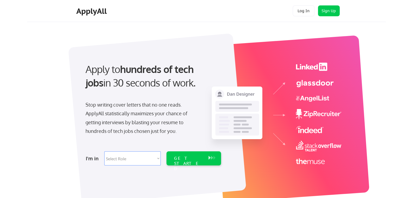
click at [145, 160] on select "Select Role Software Engineering Product Management Customer Success Sales UI/U…" at bounding box center [132, 159] width 57 height 14
select select ""hr_recruiting""
click at [104, 152] on select "Select Role Software Engineering Product Management Customer Success Sales UI/U…" at bounding box center [132, 159] width 57 height 14
select select ""hr_recruiting""
click at [182, 160] on div "GET STARTED" at bounding box center [188, 164] width 29 height 16
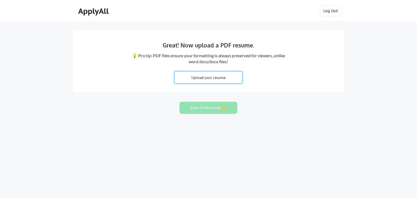
click at [205, 76] on input "file" at bounding box center [209, 78] width 68 height 12
type input "C:\fakepath\DK Resume 2503.docx"
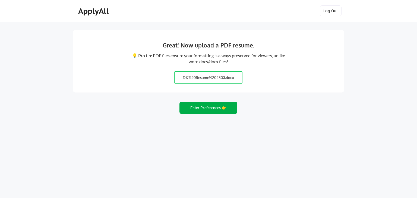
click at [209, 110] on button "Enter Preferences 👉" at bounding box center [209, 108] width 58 height 12
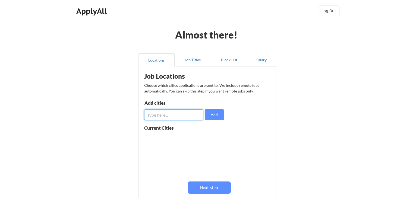
click at [161, 115] on input "input" at bounding box center [173, 115] width 59 height 11
type input "Princeton NJ"
click at [218, 117] on button "Add" at bounding box center [214, 115] width 19 height 11
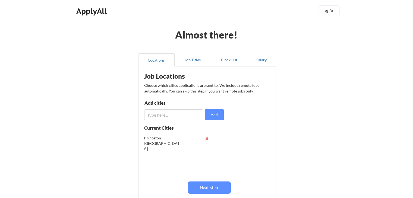
click at [163, 114] on input "input" at bounding box center [173, 115] width 59 height 11
type input "H"
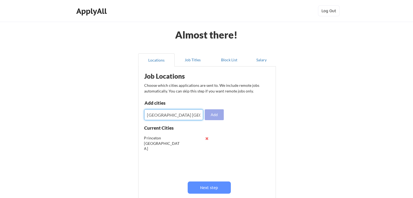
type input "Robbinsville NJ"
click at [211, 113] on button "Add" at bounding box center [214, 115] width 19 height 11
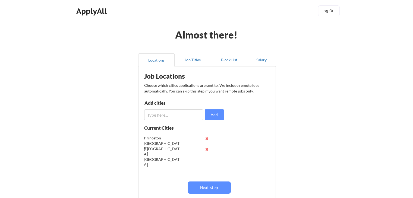
click at [180, 115] on input "input" at bounding box center [173, 115] width 59 height 11
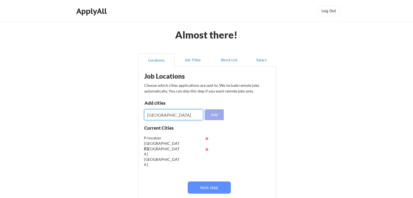
type input "Mt Laurel NJ"
click at [219, 115] on button "Add" at bounding box center [214, 115] width 19 height 11
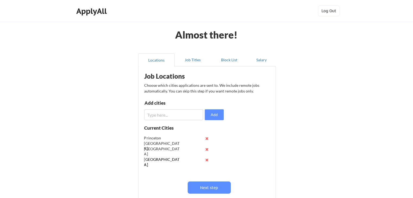
click at [185, 118] on input "input" at bounding box center [173, 115] width 59 height 11
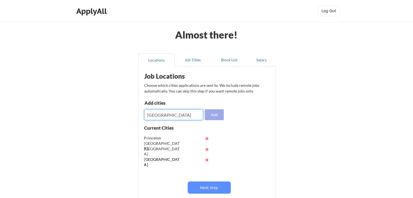
type input "North Brunswick NJ"
click at [211, 114] on button "Add" at bounding box center [214, 115] width 19 height 11
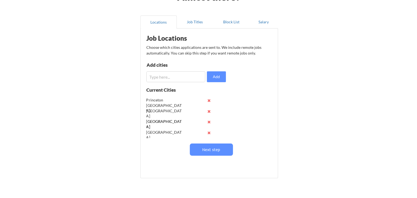
scroll to position [68, 0]
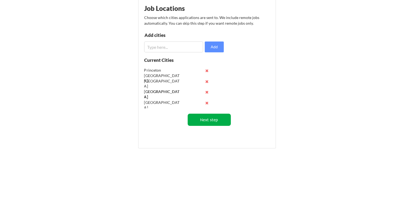
click at [218, 121] on button "Next step" at bounding box center [209, 120] width 43 height 12
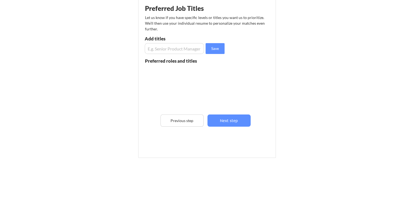
click at [164, 48] on input "input" at bounding box center [174, 48] width 59 height 11
type input "Sr. Talent Specialist"
click at [211, 49] on button "Save" at bounding box center [215, 48] width 19 height 11
click at [185, 51] on input "input" at bounding box center [174, 48] width 59 height 11
click at [148, 48] on input "input" at bounding box center [174, 48] width 59 height 11
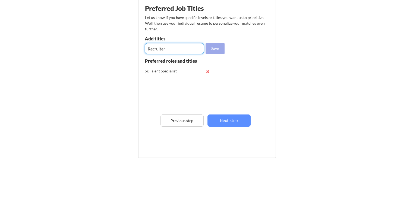
type input "Recruiter"
click at [216, 51] on button "Save" at bounding box center [215, 48] width 19 height 11
click at [180, 49] on input "input" at bounding box center [174, 48] width 59 height 11
type input "Sr. Recruiter"
click at [212, 48] on button "Save" at bounding box center [215, 48] width 19 height 11
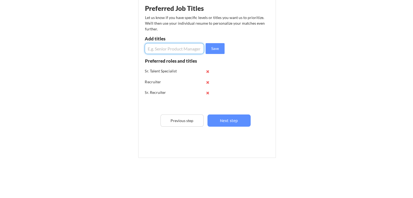
click at [180, 49] on input "input" at bounding box center [174, 48] width 59 height 11
type input "Human Resources"
click at [221, 49] on button "Save" at bounding box center [215, 48] width 19 height 11
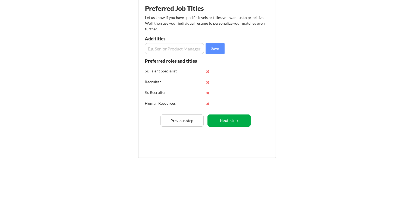
click at [233, 124] on button "Next step" at bounding box center [229, 121] width 43 height 12
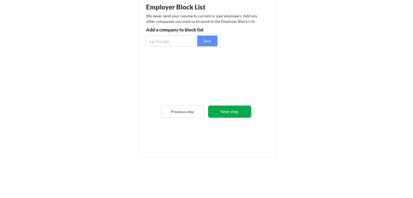
click at [229, 112] on button "Next step" at bounding box center [229, 112] width 43 height 12
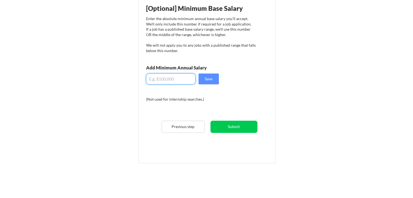
click at [164, 80] on input "input" at bounding box center [170, 79] width 49 height 11
type input "$90,000"
click at [202, 79] on button "Save" at bounding box center [209, 79] width 20 height 11
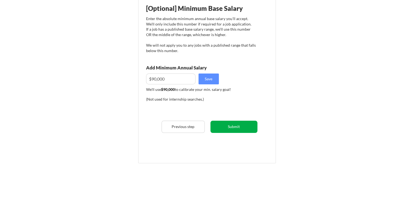
click at [247, 129] on button "Submit" at bounding box center [234, 127] width 47 height 12
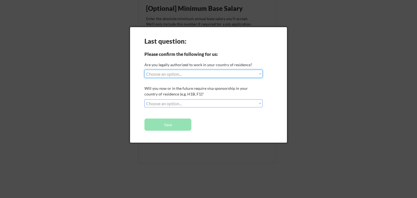
click at [192, 76] on select "Choose an option... Yes, I am a US Citizen Yes, I am a Canadian Citizen Yes, I …" at bounding box center [204, 74] width 118 height 8
select select ""yes__i_am_a_us_citizen""
click at [145, 70] on select "Choose an option... Yes, I am a US Citizen Yes, I am a Canadian Citizen Yes, I …" at bounding box center [204, 74] width 118 height 8
click at [166, 101] on select "Choose an option... No, I will not need sponsorship Yes, I will need sponsorship" at bounding box center [204, 103] width 118 height 8
select select ""no__i_will_not_need_sponsorship""
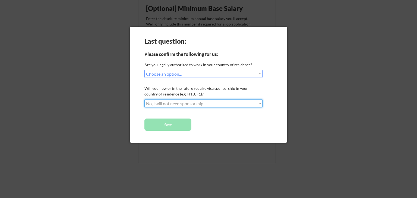
click at [145, 99] on select "Choose an option... No, I will not need sponsorship Yes, I will need sponsorship" at bounding box center [204, 103] width 118 height 8
click at [166, 125] on button "Save" at bounding box center [168, 125] width 47 height 12
